Goal: Communication & Community: Answer question/provide support

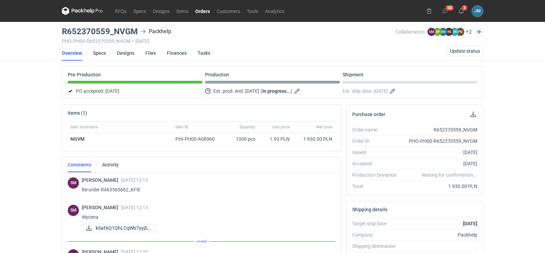
click at [87, 13] on icon at bounding box center [82, 11] width 41 height 8
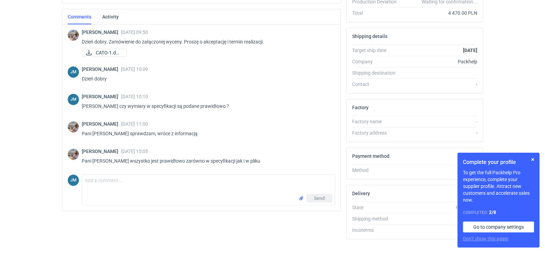
scroll to position [187, 0]
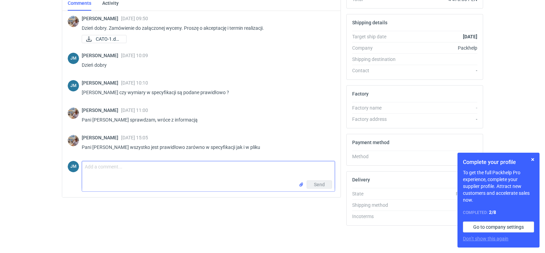
click at [103, 176] on textarea "Comment message" at bounding box center [208, 170] width 253 height 19
type textarea "Dziekuje [PERSON_NAME]"
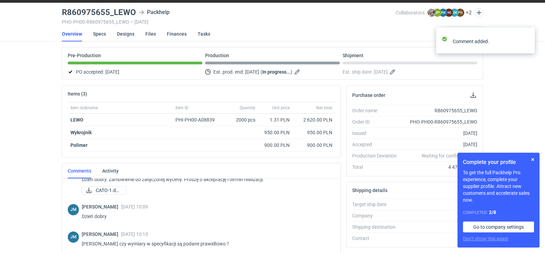
scroll to position [0, 0]
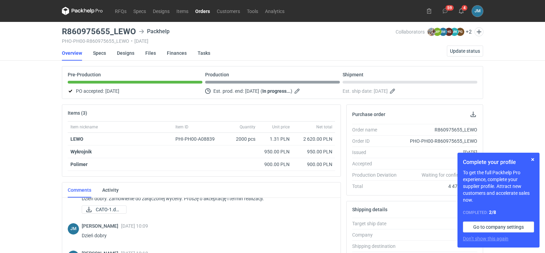
click at [88, 13] on icon at bounding box center [82, 11] width 41 height 8
